Goal: Navigation & Orientation: Find specific page/section

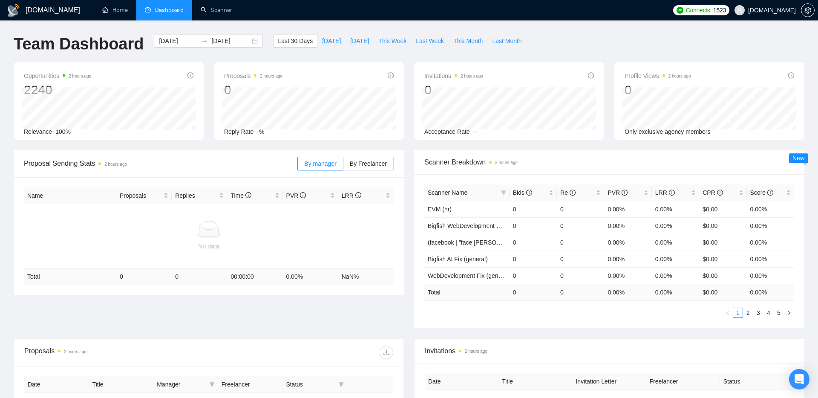
click at [763, 17] on span "evacodes.com" at bounding box center [765, 10] width 72 height 27
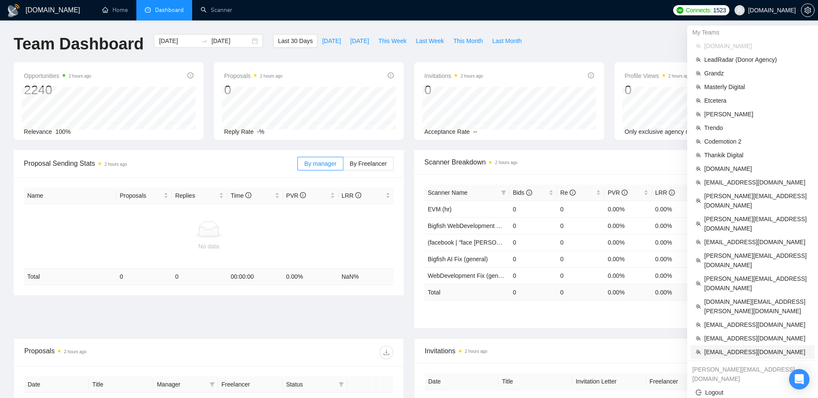
click at [710, 347] on span "[EMAIL_ADDRESS][DOMAIN_NAME]" at bounding box center [756, 351] width 105 height 9
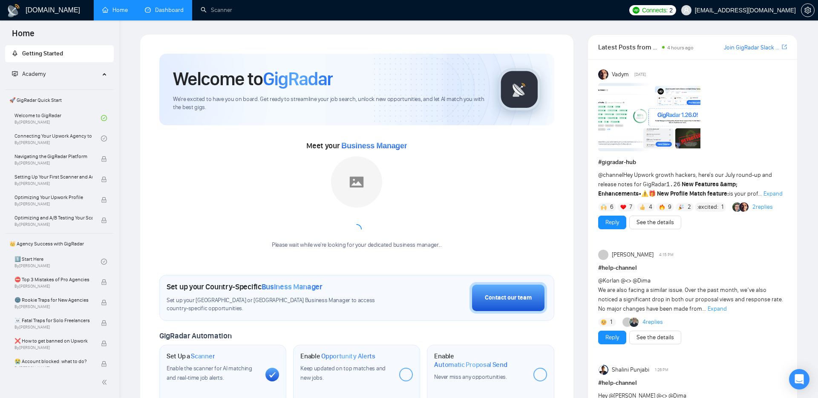
click at [166, 11] on link "Dashboard" at bounding box center [164, 9] width 39 height 7
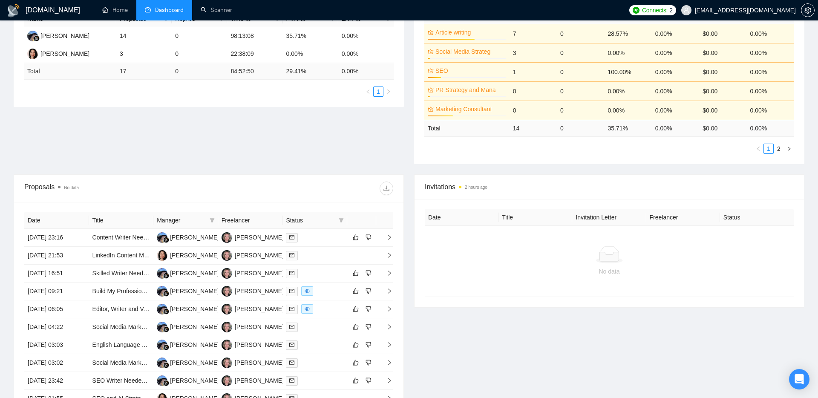
scroll to position [234, 0]
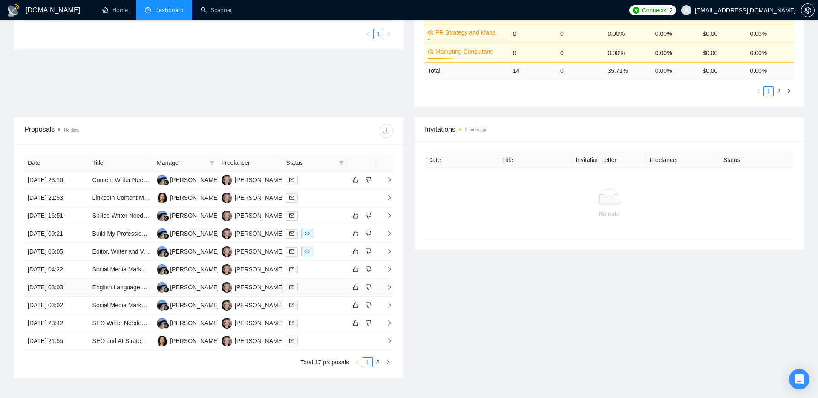
click at [326, 284] on div at bounding box center [315, 287] width 58 height 10
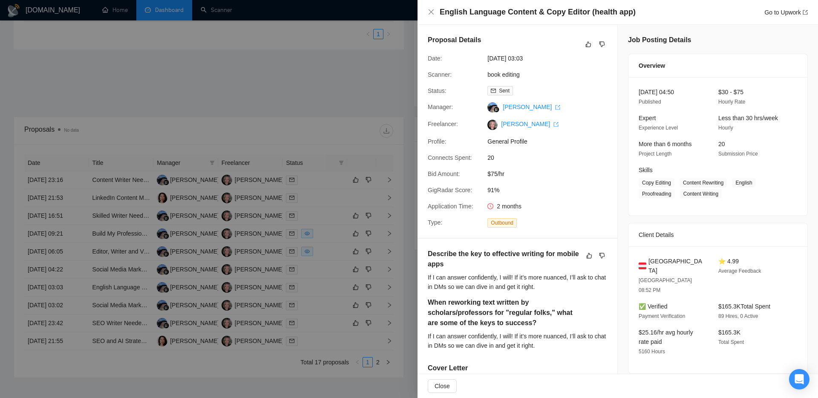
click at [393, 83] on div at bounding box center [409, 199] width 818 height 398
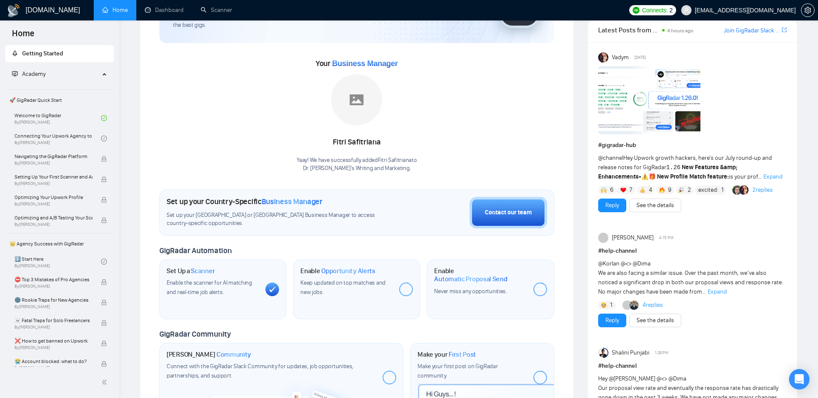
scroll to position [117, 0]
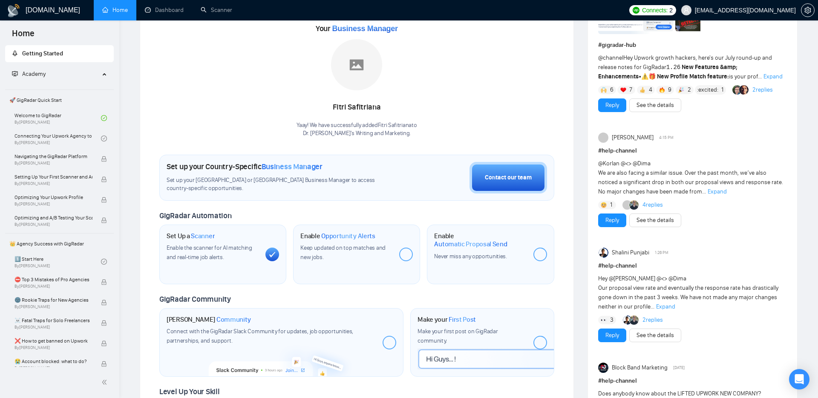
click at [690, 259] on div "Shalini Punjabi 1:26 PM # help-channel Hey @Viktor Ostashevskyi @<> @Dima Our p…" at bounding box center [692, 294] width 189 height 95
click at [661, 305] on span "Expand" at bounding box center [665, 306] width 19 height 7
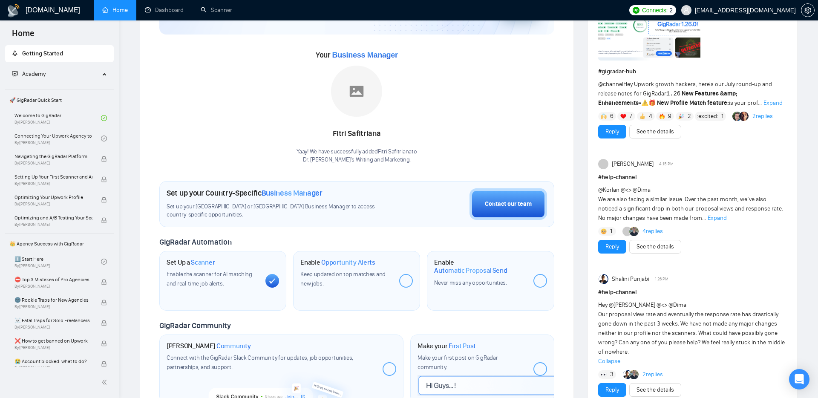
scroll to position [34, 0]
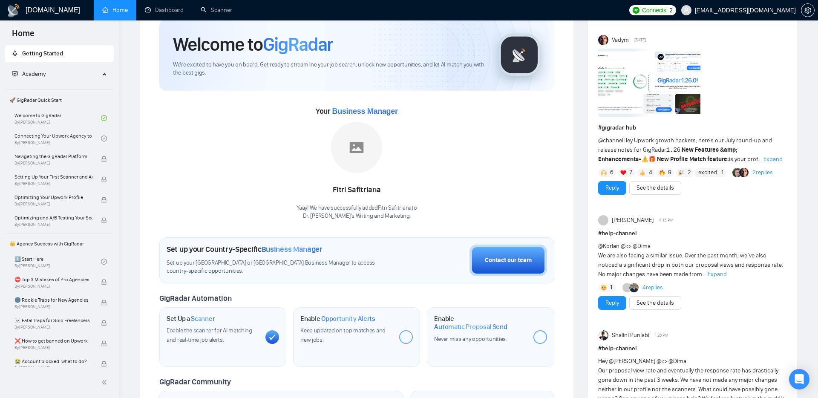
click at [763, 160] on span "Expand" at bounding box center [772, 158] width 19 height 7
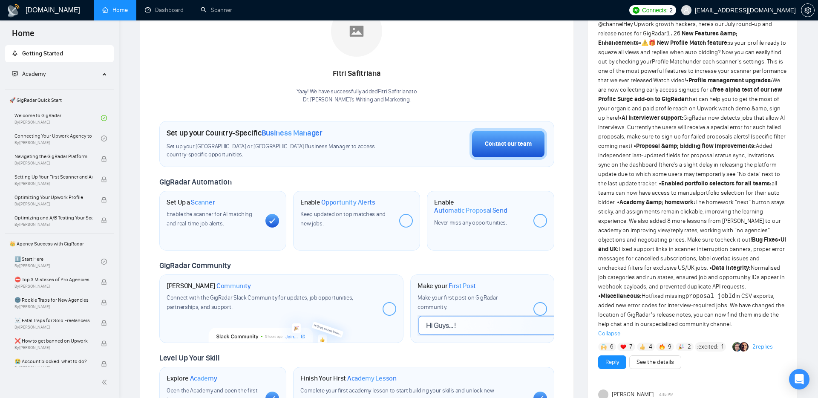
scroll to position [152, 0]
click at [704, 190] on link "portfolio selection for their auto bidder" at bounding box center [688, 196] width 181 height 17
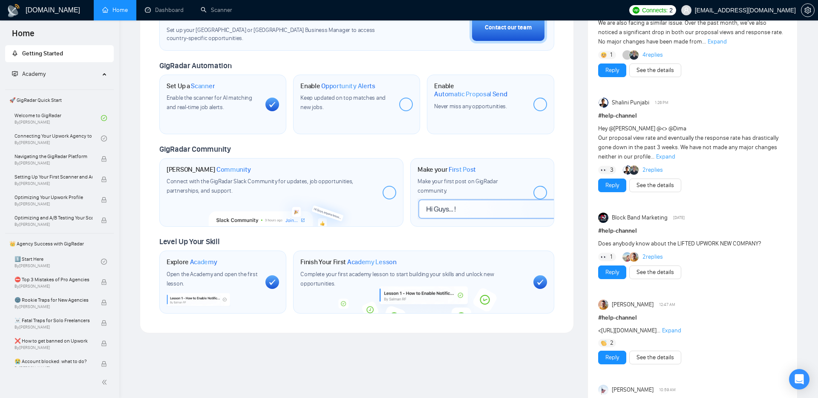
scroll to position [299, 0]
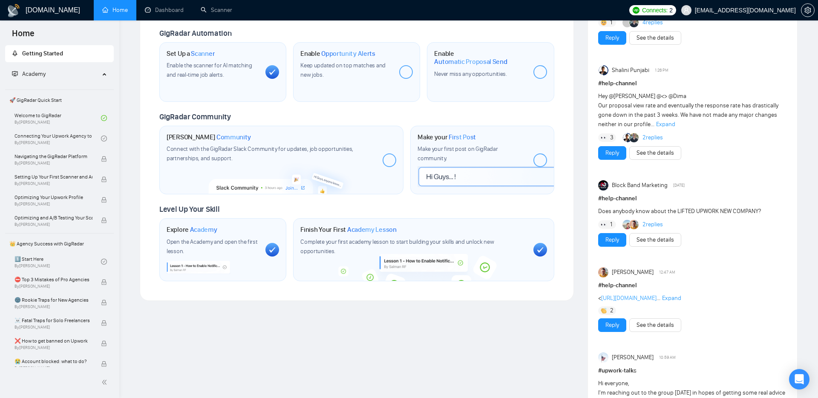
click at [656, 302] on link "https://www.linkedin.com/posts/go-lifted_lifted-futureofwork-contingentworkforc…" at bounding box center [628, 297] width 55 height 7
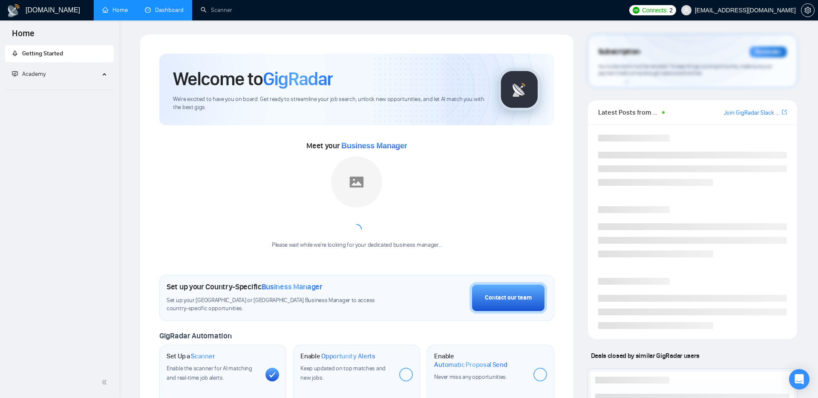
click at [167, 14] on link "Dashboard" at bounding box center [164, 9] width 39 height 7
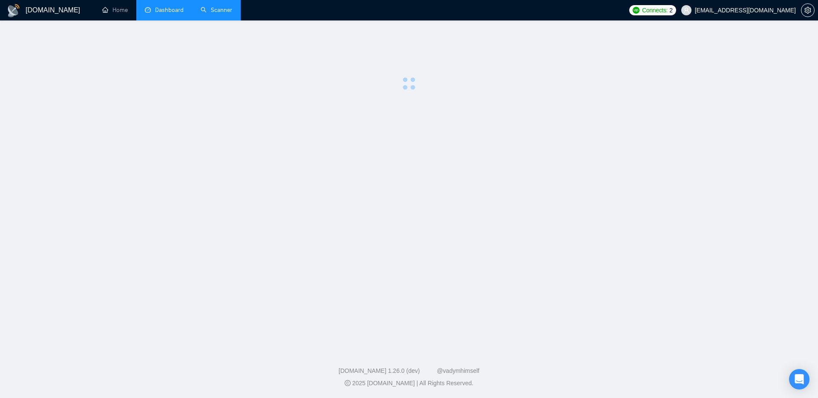
click at [206, 14] on link "Scanner" at bounding box center [217, 9] width 32 height 7
